Goal: Information Seeking & Learning: Learn about a topic

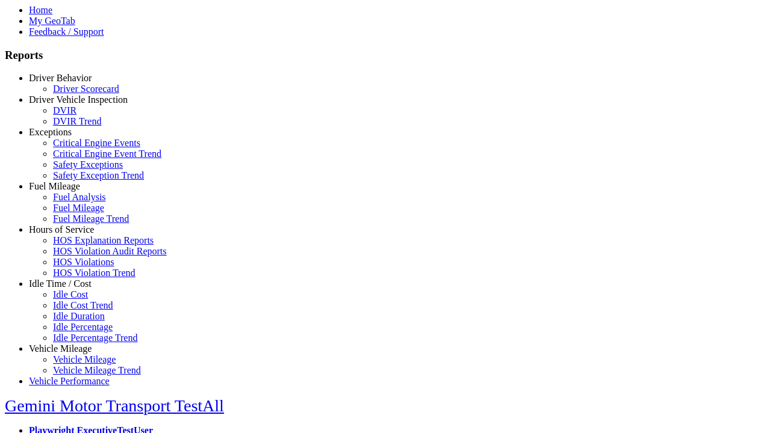
click at [69, 289] on link "Idle Time / Cost" at bounding box center [60, 284] width 63 height 10
click at [78, 311] on link "Idle Cost Trend" at bounding box center [83, 305] width 60 height 10
select select
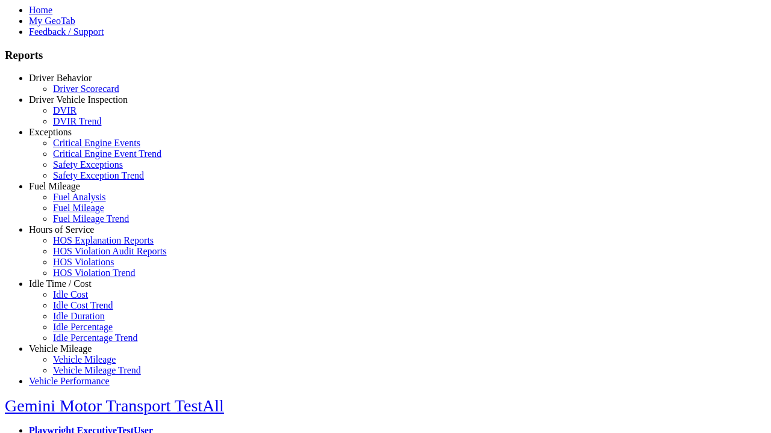
select select
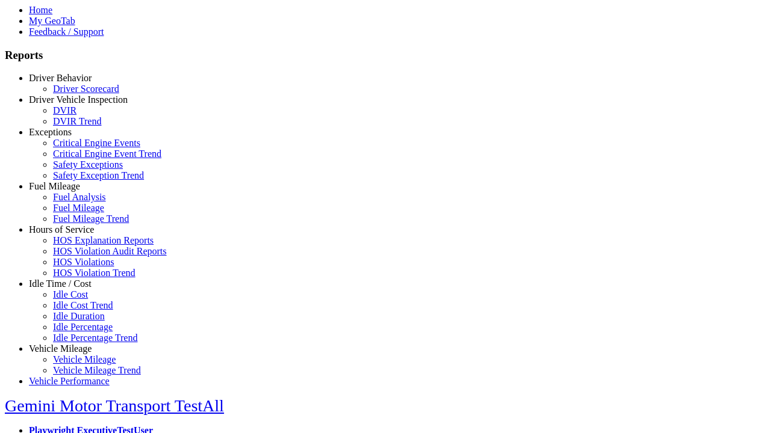
select select
select select "**********"
